Goal: Information Seeking & Learning: Learn about a topic

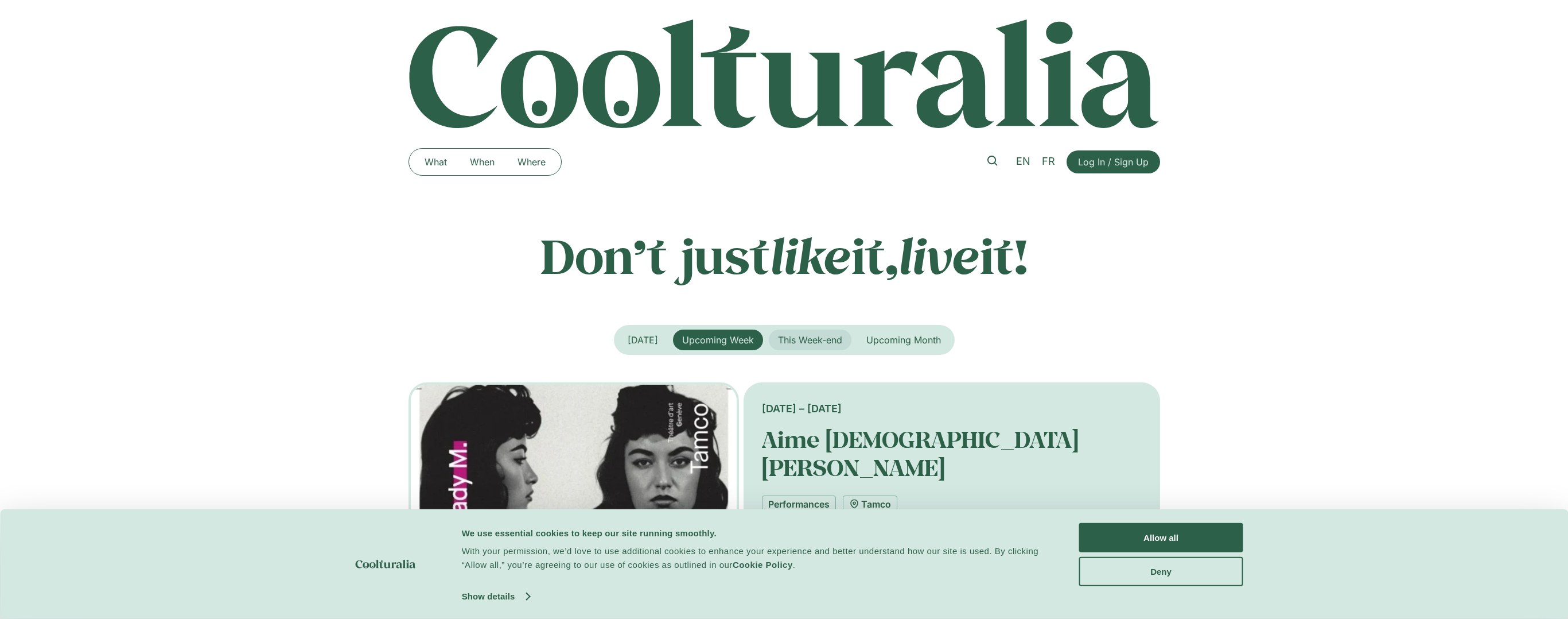
click at [778, 338] on span "This Week-end" at bounding box center [810, 340] width 64 height 12
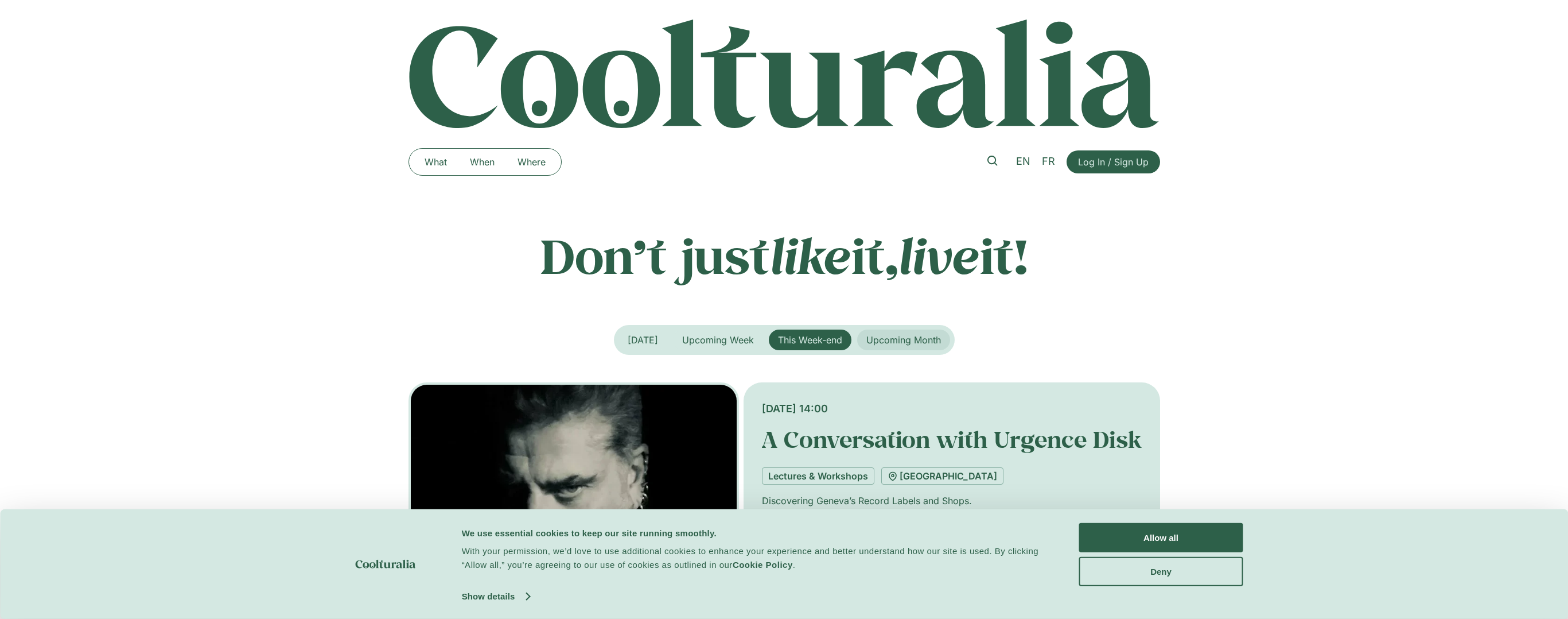
click at [886, 350] on div "Upcoming Week [DATE] This Week-end Upcoming Month" at bounding box center [784, 339] width 341 height 30
click at [930, 338] on span "Upcoming Month" at bounding box center [904, 340] width 75 height 12
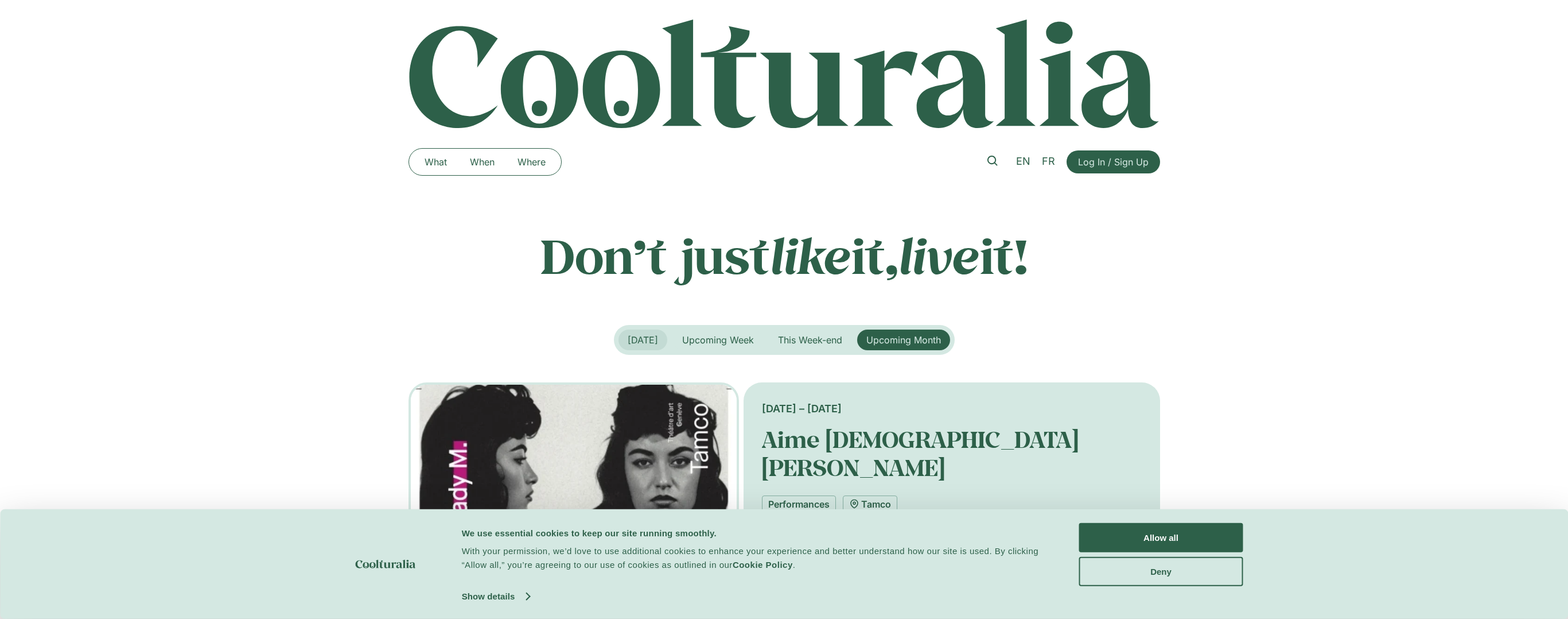
click at [637, 342] on span "[DATE]" at bounding box center [643, 340] width 30 height 12
click at [433, 168] on link "What" at bounding box center [436, 161] width 45 height 18
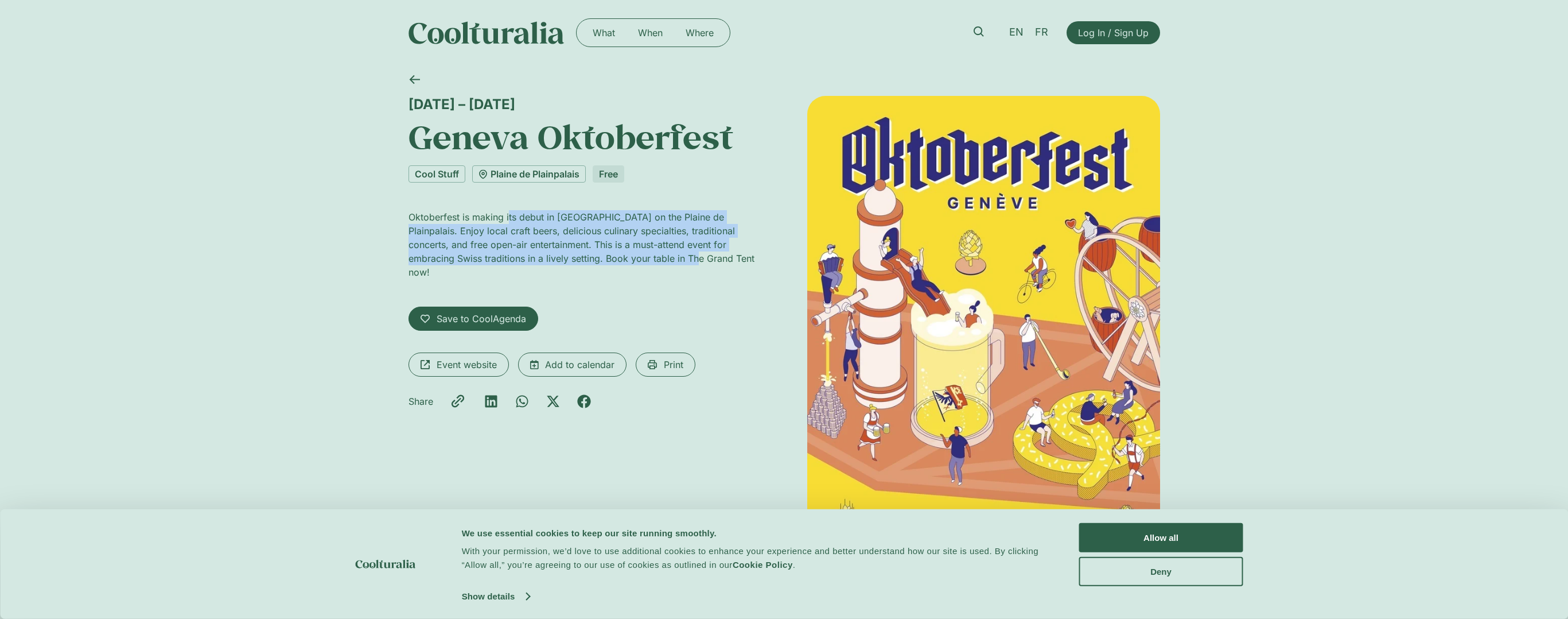
drag, startPoint x: 509, startPoint y: 222, endPoint x: 671, endPoint y: 256, distance: 165.5
click at [671, 256] on p "Oktoberfest is making its debut in [GEOGRAPHIC_DATA] on the Plaine de Plainpala…" at bounding box center [585, 245] width 353 height 69
